Goal: Task Accomplishment & Management: Use online tool/utility

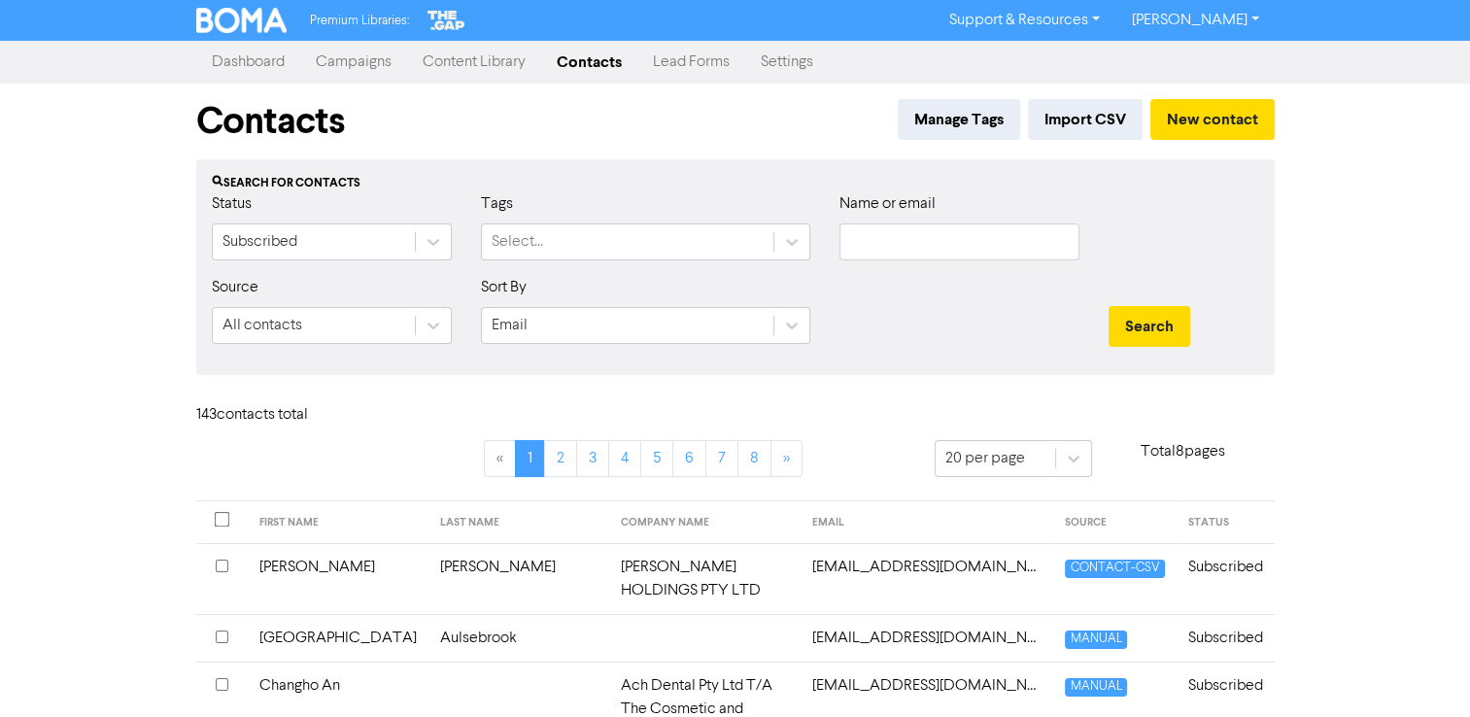
click at [359, 62] on link "Campaigns" at bounding box center [353, 62] width 107 height 39
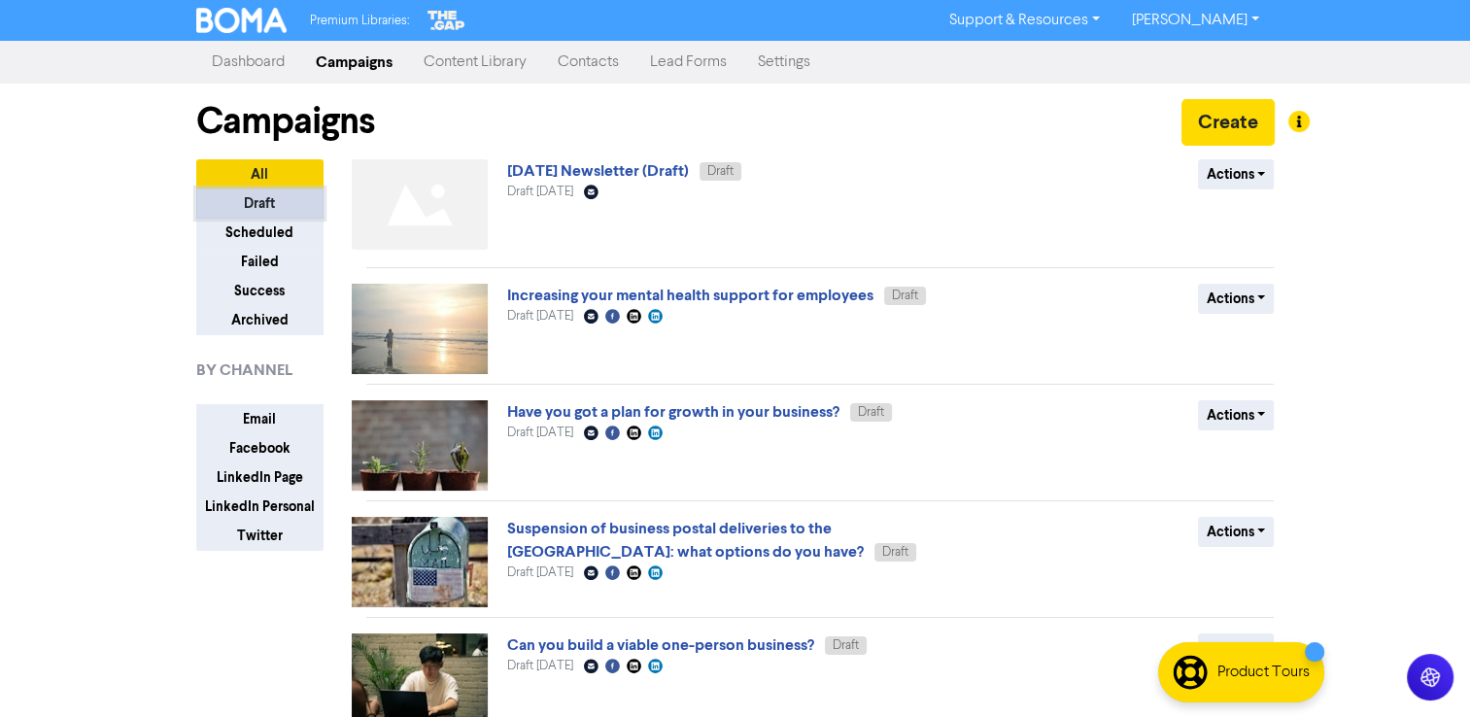
click at [269, 206] on button "Draft" at bounding box center [259, 204] width 127 height 30
click at [586, 165] on link "[DATE] Newsletter (Draft)" at bounding box center [598, 170] width 182 height 19
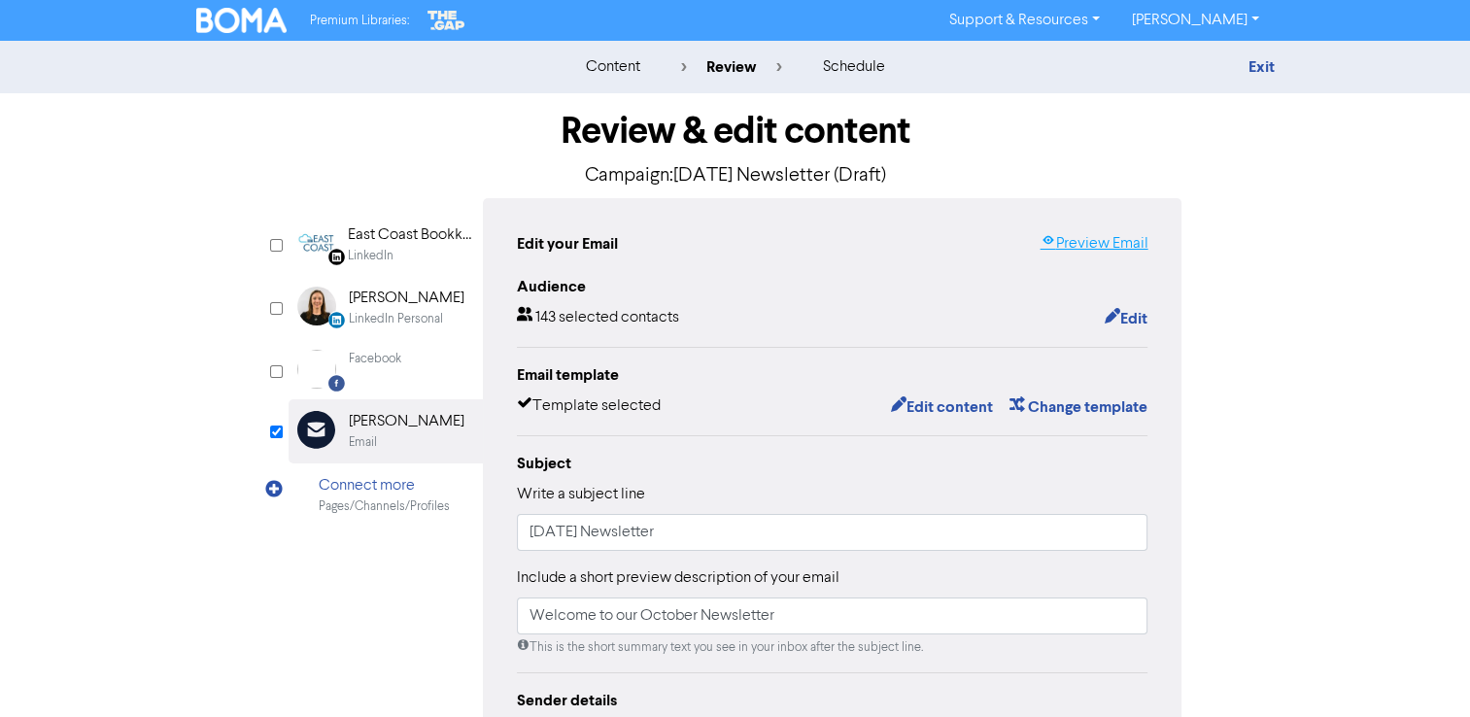
click at [1074, 241] on link "Preview Email" at bounding box center [1094, 243] width 108 height 23
click at [951, 410] on button "Edit content" at bounding box center [941, 407] width 104 height 25
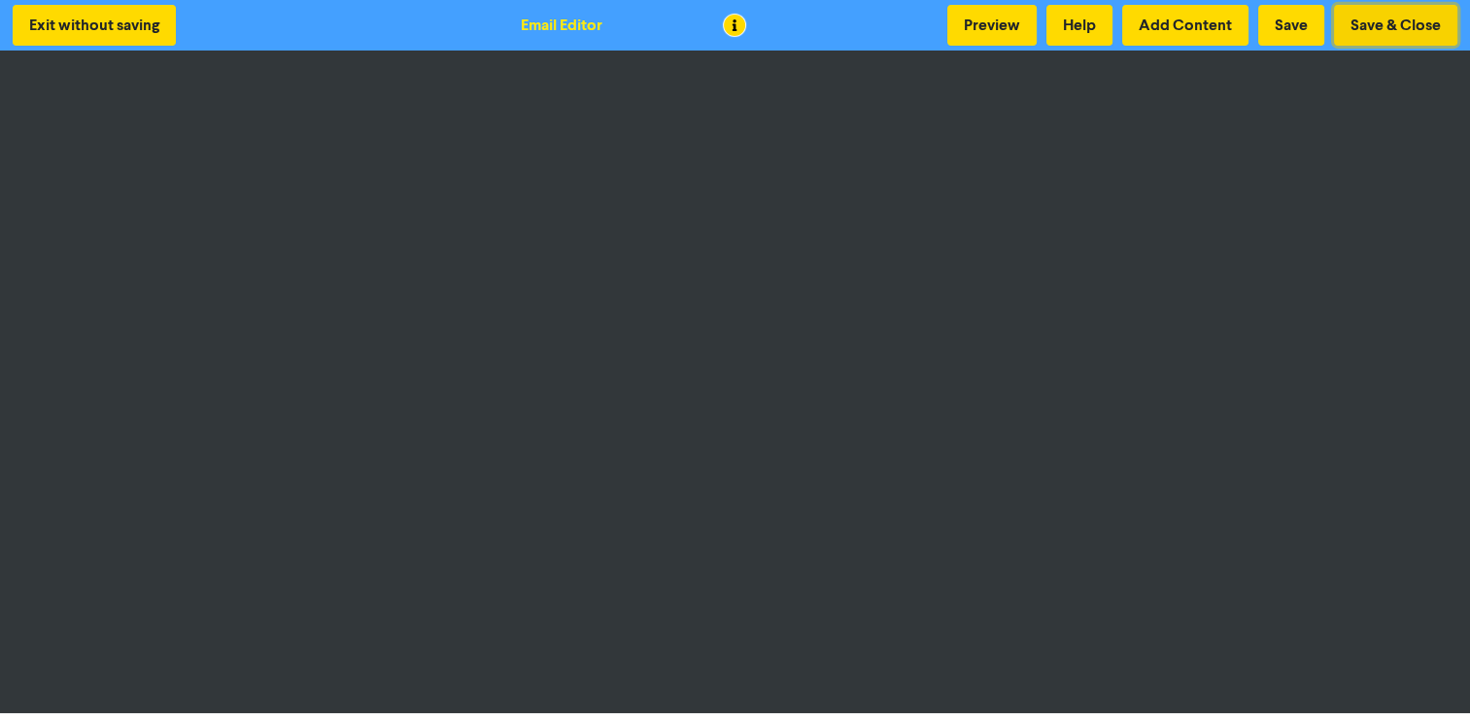
click at [1357, 17] on button "Save & Close" at bounding box center [1395, 25] width 123 height 41
